Goal: Task Accomplishment & Management: Use online tool/utility

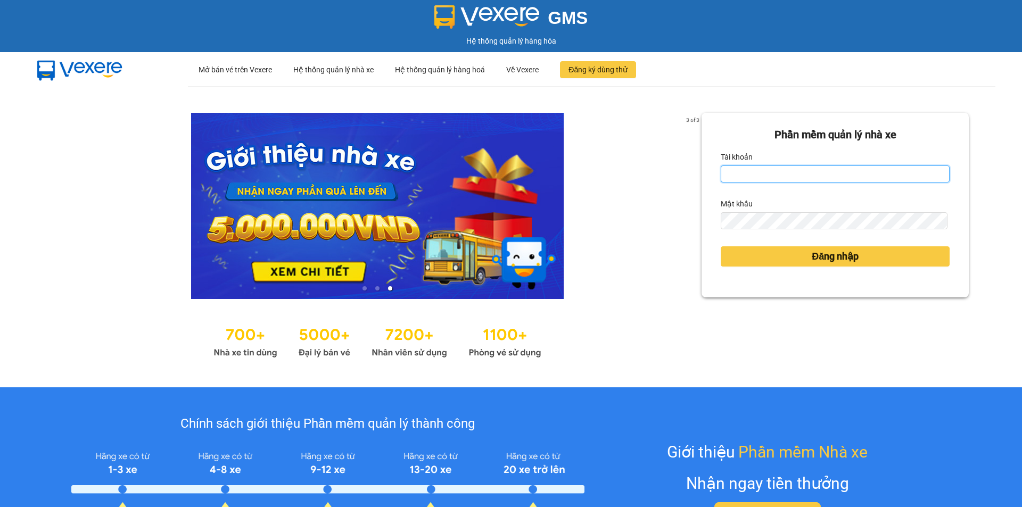
click at [830, 169] on input "Tài khoản" at bounding box center [835, 174] width 229 height 17
type input "hokimthao.phongphu"
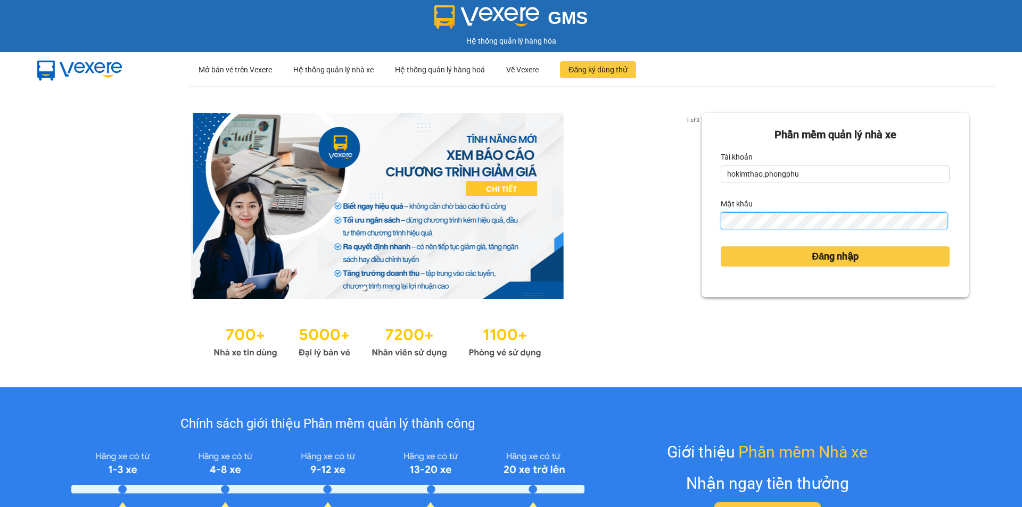
click at [721, 247] on button "Đăng nhập" at bounding box center [835, 257] width 229 height 20
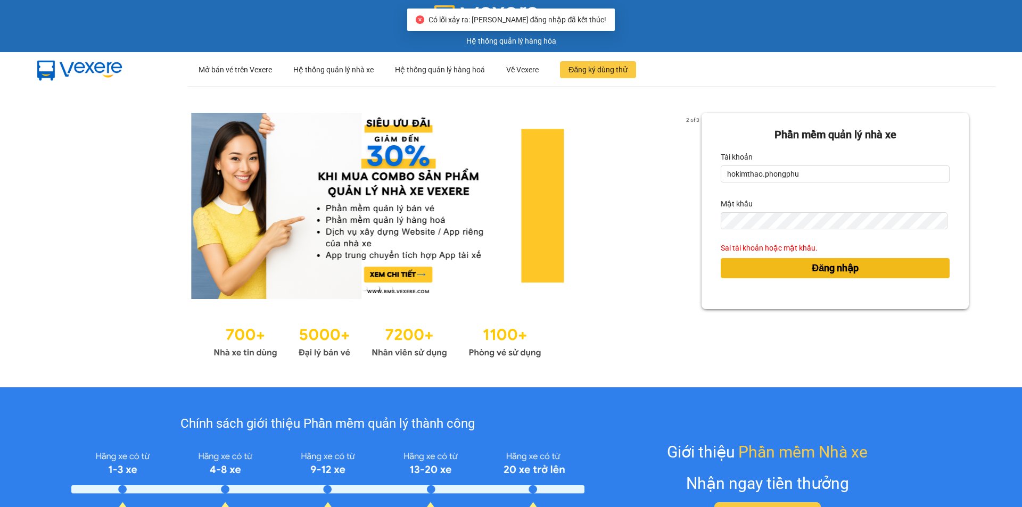
click at [832, 261] on span "Đăng nhập" at bounding box center [835, 268] width 47 height 15
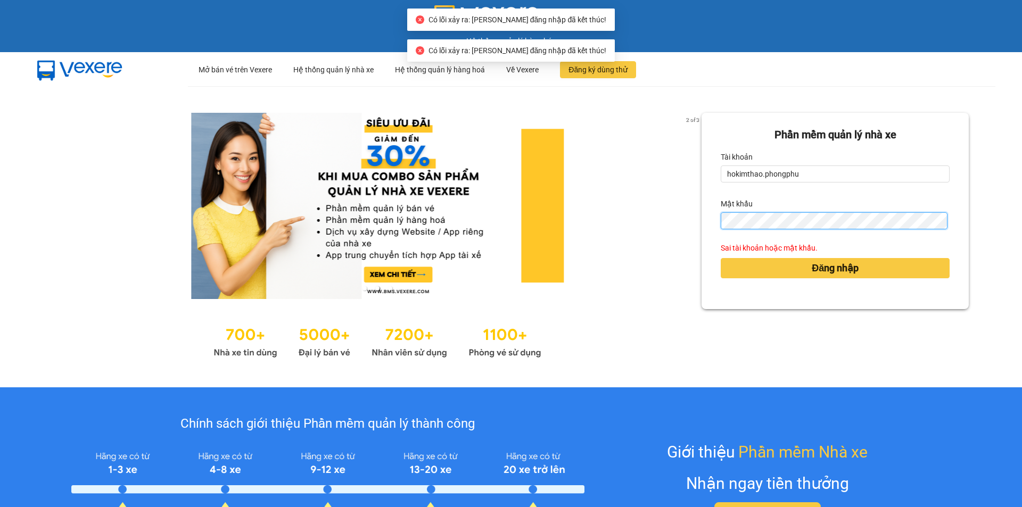
click at [707, 224] on div "Phần mềm quản lý nhà xe Tài khoản hokimthao.phongphu Mật khẩu Sai tài khoản hoặ…" at bounding box center [835, 211] width 267 height 197
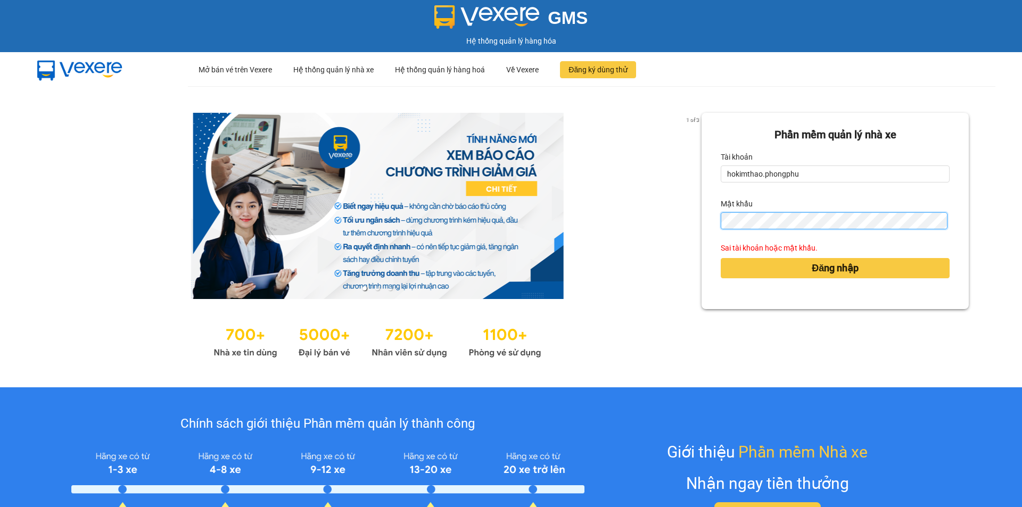
click at [721, 258] on button "Đăng nhập" at bounding box center [835, 268] width 229 height 20
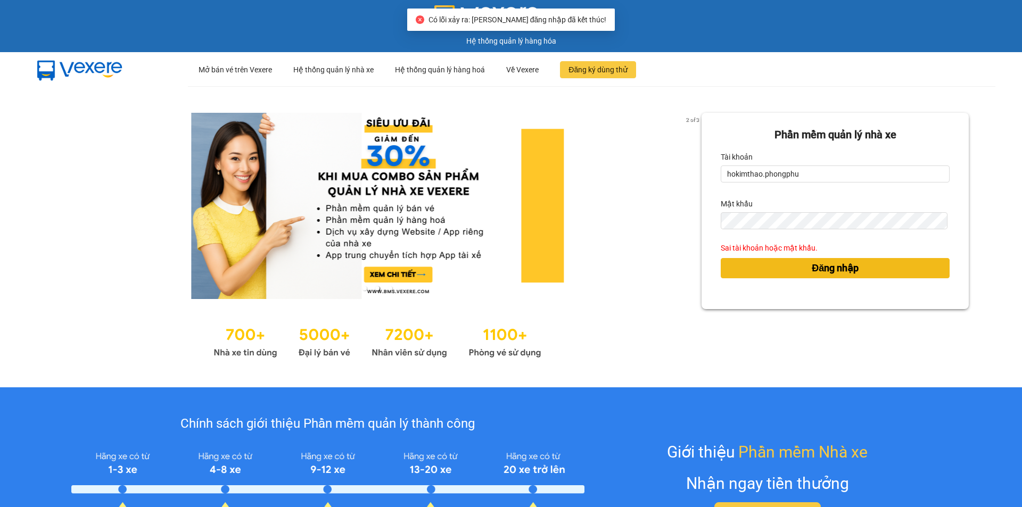
click at [788, 272] on button "Đăng nhập" at bounding box center [835, 268] width 229 height 20
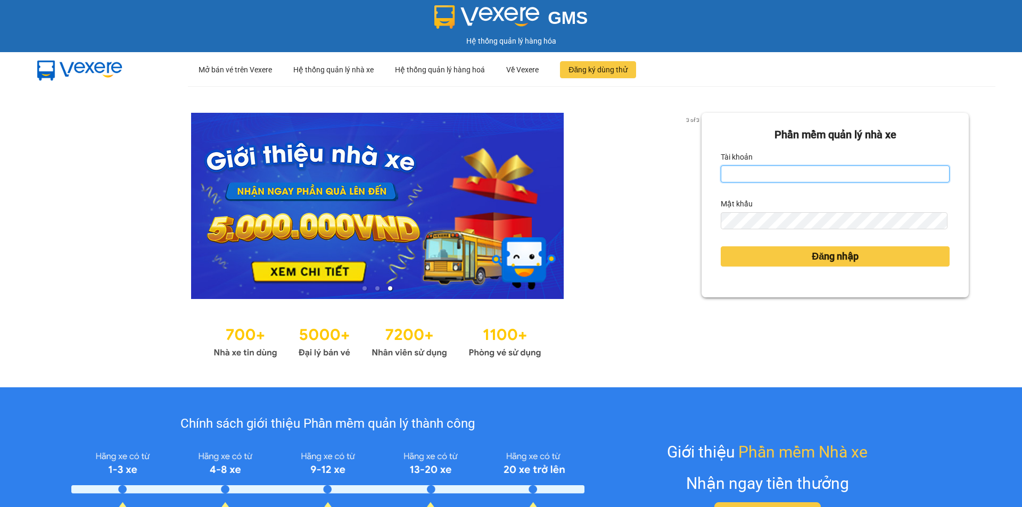
click at [748, 170] on input "Tài khoản" at bounding box center [835, 174] width 229 height 17
type input "hokimthao.phongphu"
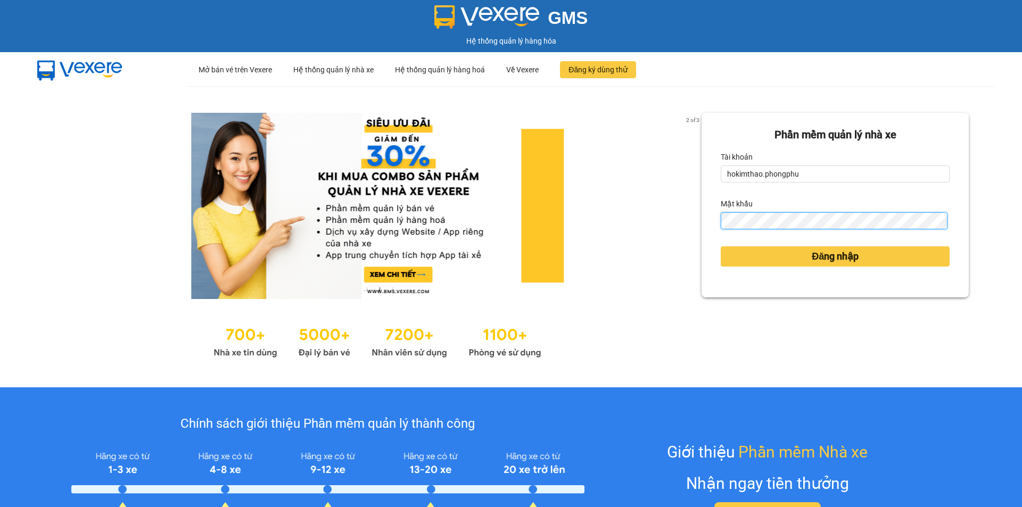
click at [721, 247] on button "Đăng nhập" at bounding box center [835, 257] width 229 height 20
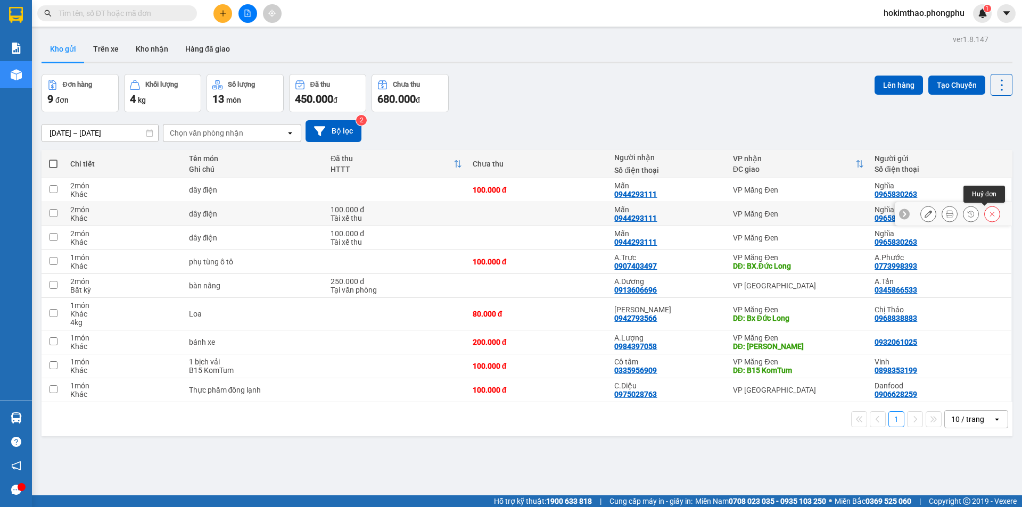
click at [985, 214] on button at bounding box center [992, 214] width 15 height 19
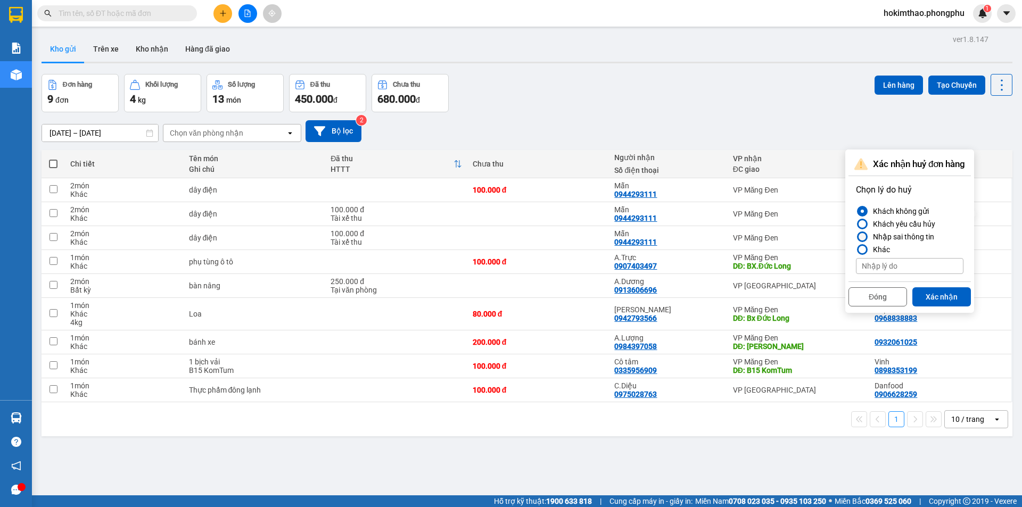
click at [863, 235] on div at bounding box center [862, 236] width 7 height 7
click at [856, 237] on input "Nhập sai thông tin" at bounding box center [856, 237] width 0 height 0
click at [942, 298] on button "Xác nhận" at bounding box center [942, 297] width 59 height 19
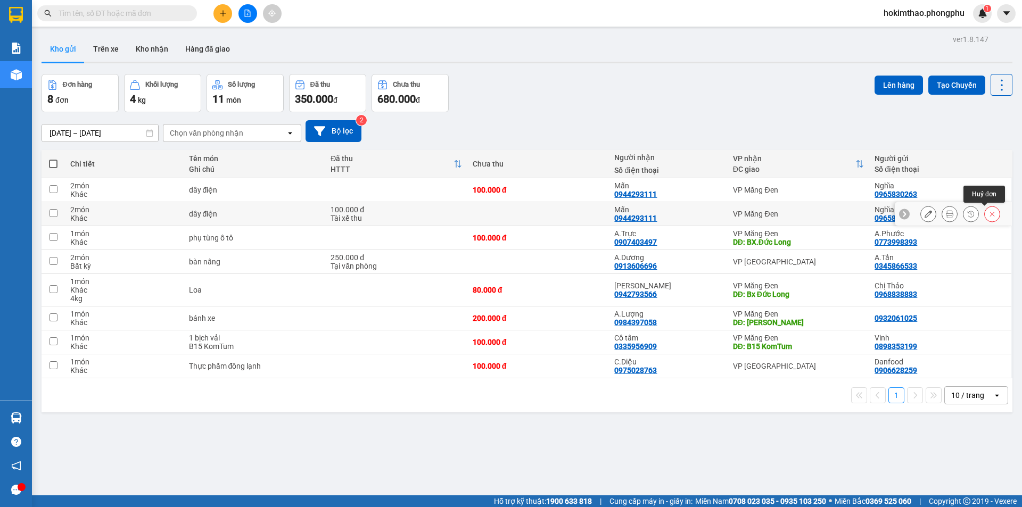
click at [985, 218] on button at bounding box center [992, 214] width 15 height 19
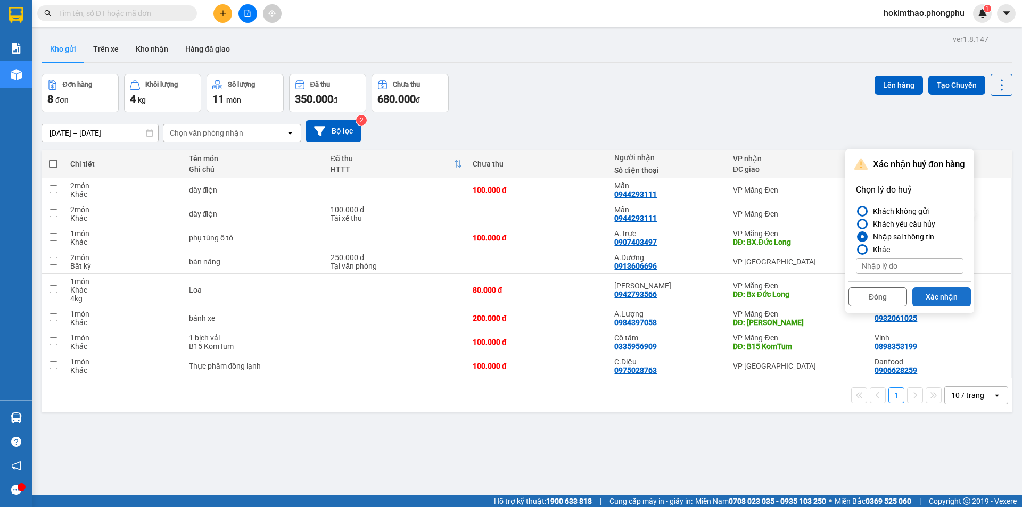
click at [942, 298] on button "Xác nhận" at bounding box center [942, 297] width 59 height 19
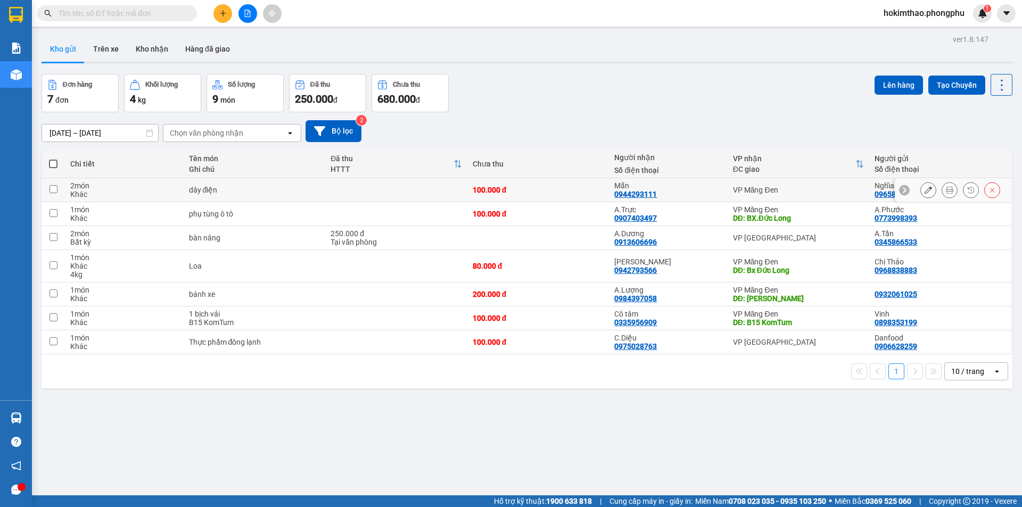
drag, startPoint x: 629, startPoint y: 194, endPoint x: 415, endPoint y: 441, distance: 327.7
click at [415, 441] on div "ver 1.8.147 Kho gửi Trên xe [PERSON_NAME] Hàng đã [PERSON_NAME] hàng 7 đơn [PER…" at bounding box center [527, 285] width 980 height 507
click at [201, 190] on div "dây điện" at bounding box center [255, 190] width 132 height 9
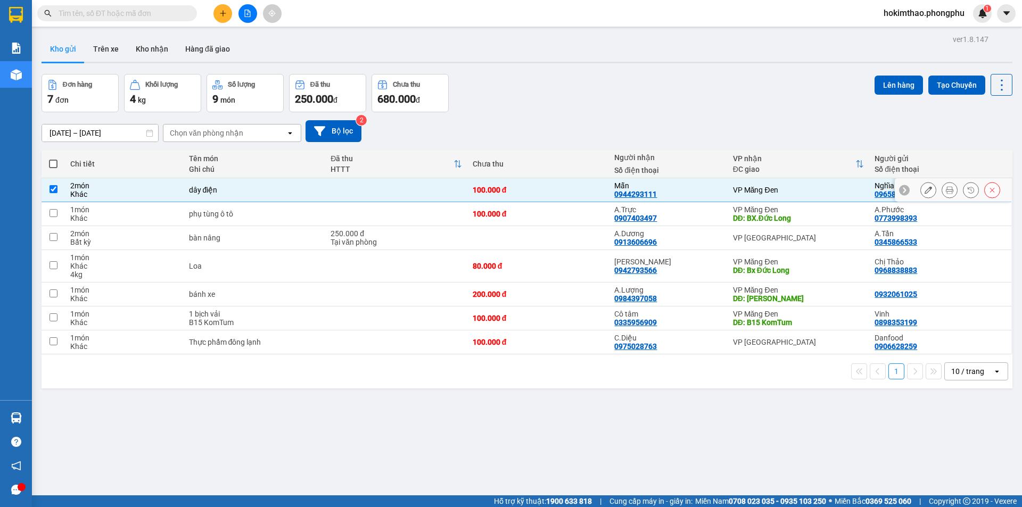
checkbox input "true"
click at [946, 191] on icon at bounding box center [949, 189] width 7 height 7
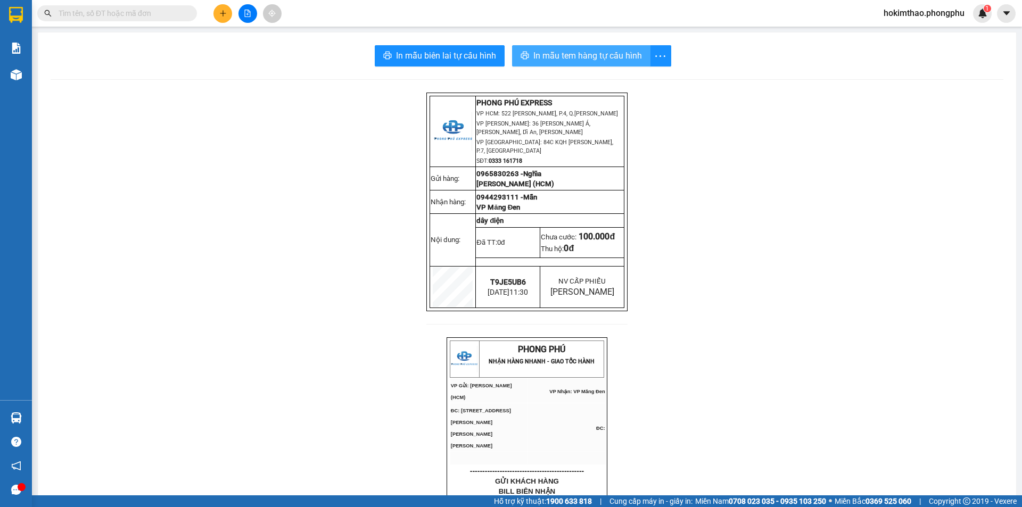
click at [534, 60] on span "In mẫu tem hàng tự cấu hình" at bounding box center [588, 55] width 109 height 13
click at [247, 13] on icon "file-add" at bounding box center [247, 13] width 7 height 7
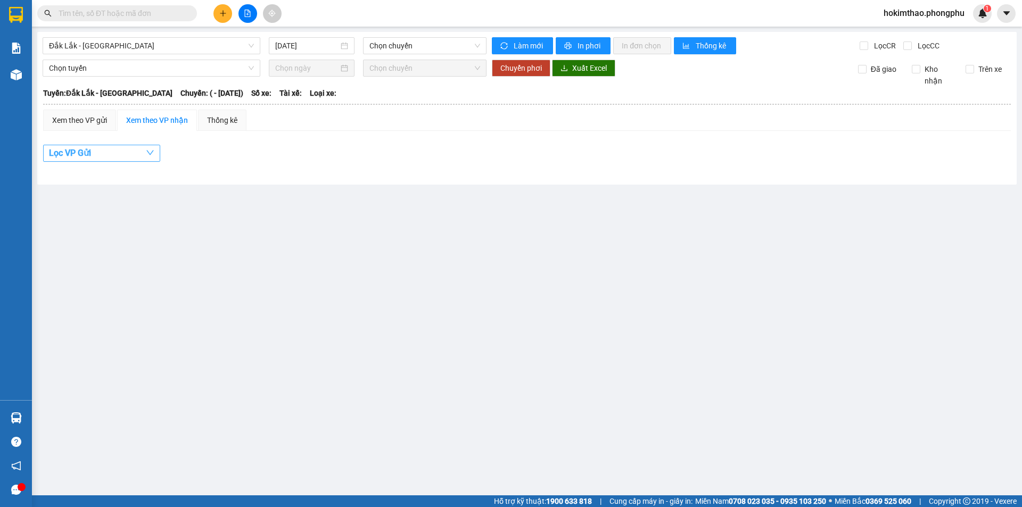
click at [132, 152] on button "Lọc VP Gửi" at bounding box center [101, 153] width 117 height 17
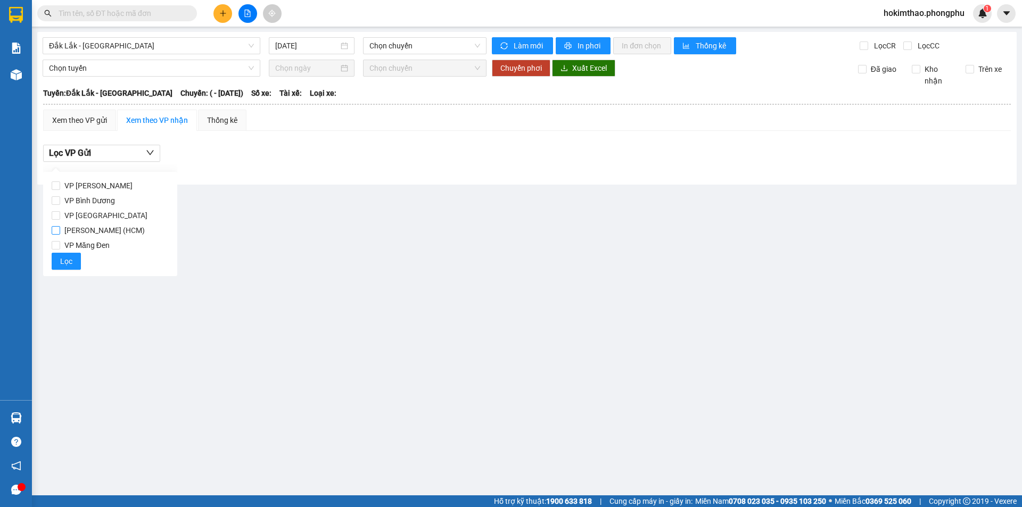
click at [61, 231] on span "[PERSON_NAME] (HCM)" at bounding box center [104, 230] width 89 height 15
click at [60, 231] on input "[PERSON_NAME] (HCM)" at bounding box center [56, 230] width 9 height 9
checkbox input "true"
click at [61, 264] on span "Lọc" at bounding box center [66, 262] width 12 height 12
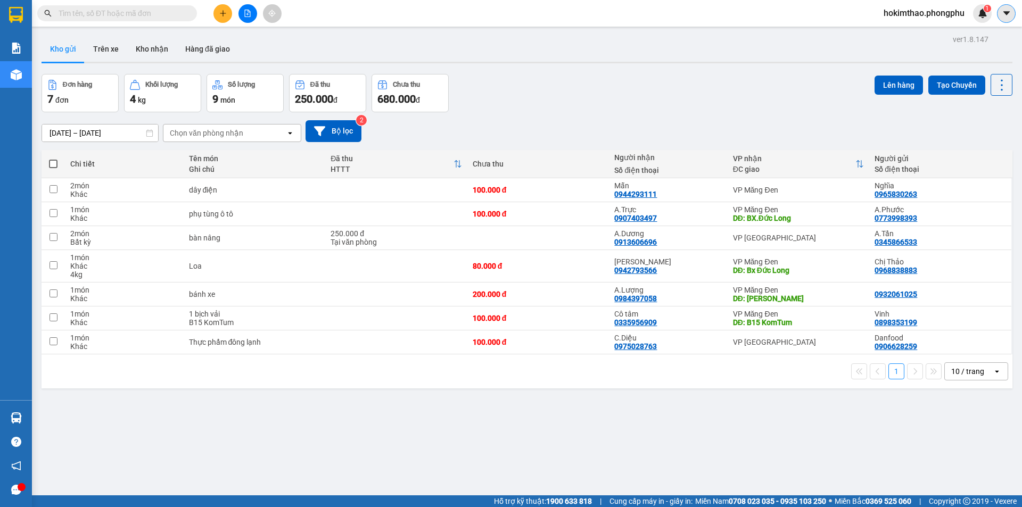
click at [1008, 17] on icon "caret-down" at bounding box center [1007, 14] width 10 height 10
click at [1003, 12] on icon "caret-down" at bounding box center [1007, 14] width 10 height 10
click at [997, 4] on button at bounding box center [1006, 13] width 19 height 19
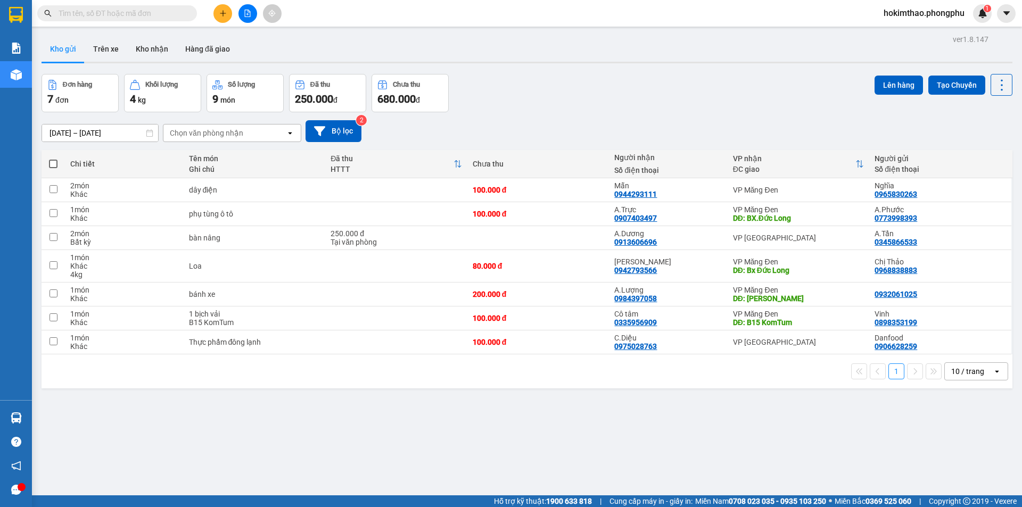
click at [997, 4] on button at bounding box center [1006, 13] width 19 height 19
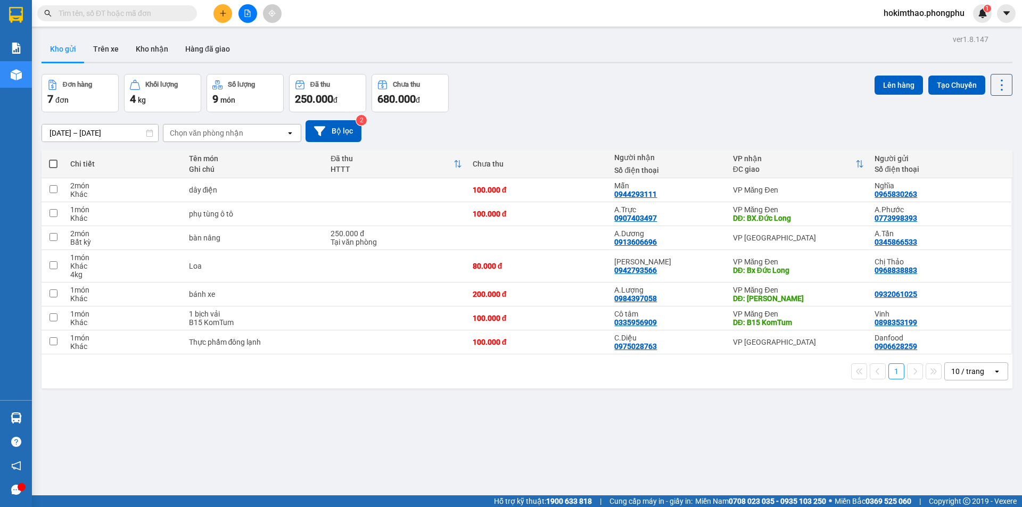
click at [997, 4] on button at bounding box center [1006, 13] width 19 height 19
